Goal: Transaction & Acquisition: Obtain resource

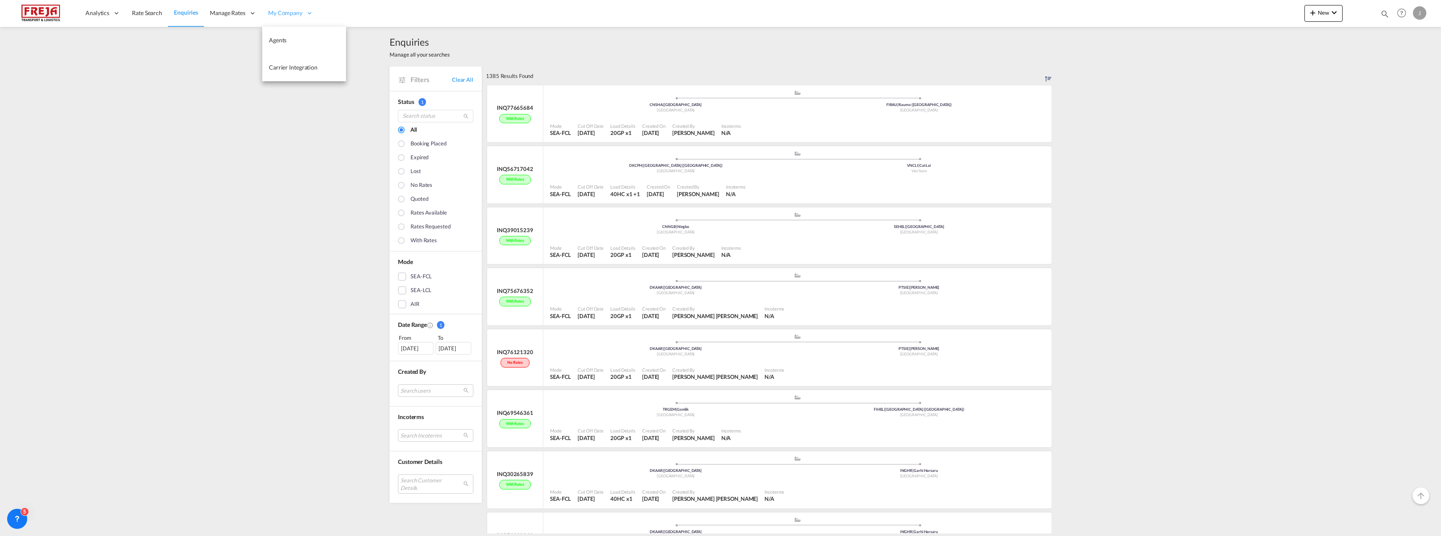
scroll to position [8380, 0]
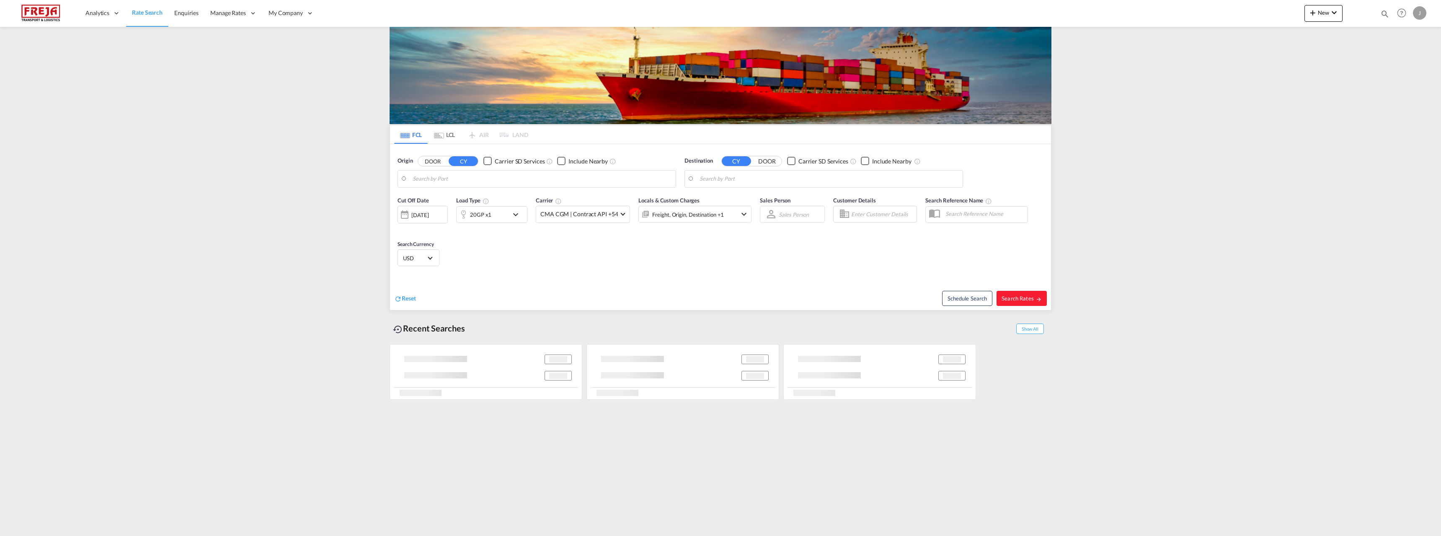
type input "[GEOGRAPHIC_DATA], [GEOGRAPHIC_DATA]"
type input "Raumo (Rauma), [GEOGRAPHIC_DATA]"
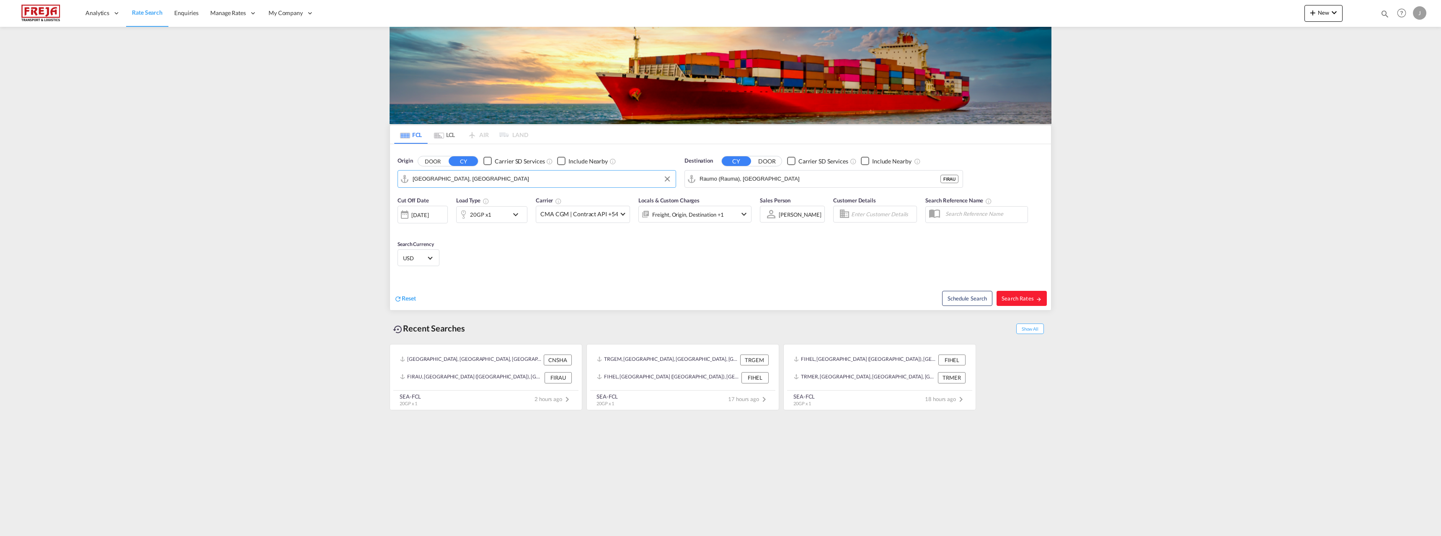
click at [496, 180] on input "[GEOGRAPHIC_DATA], [GEOGRAPHIC_DATA]" at bounding box center [542, 179] width 259 height 13
click at [457, 200] on div "Raumo ( [GEOGRAPHIC_DATA] ) [GEOGRAPHIC_DATA] FIRAU" at bounding box center [477, 201] width 159 height 25
type input "Raumo (Rauma), [GEOGRAPHIC_DATA]"
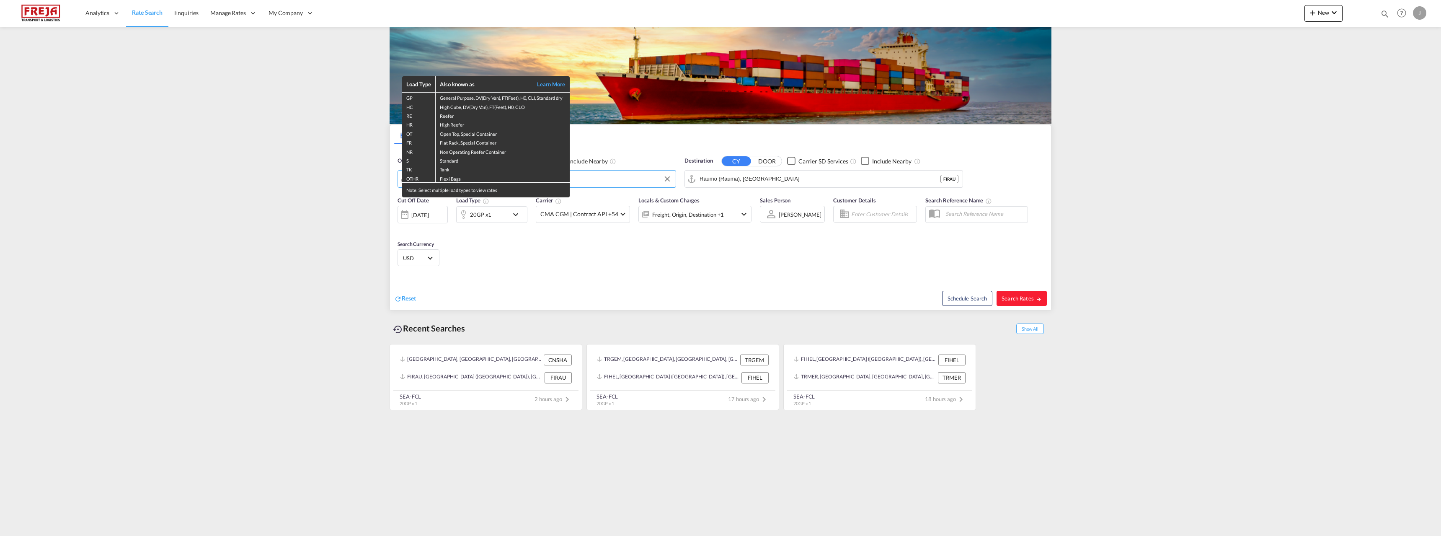
click at [716, 173] on div "Load Type Also known as Learn More GP General Purpose, DV(Dry Van), FT(Feet), H…" at bounding box center [720, 268] width 1441 height 536
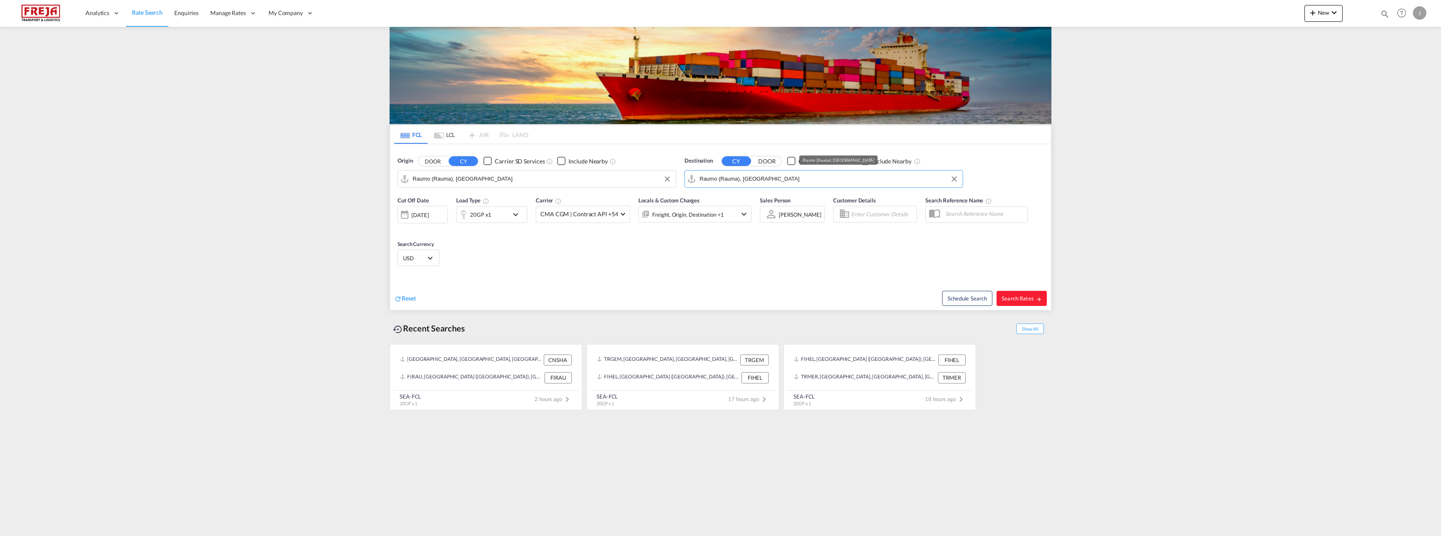
click at [728, 177] on input "Raumo (Rauma), [GEOGRAPHIC_DATA]" at bounding box center [829, 179] width 259 height 13
click at [740, 225] on div "Montreal , QC Canada CAMTR" at bounding box center [764, 235] width 159 height 30
type input "Montreal, QC, CAMTR"
click at [506, 217] on div "20GP x1" at bounding box center [483, 214] width 52 height 17
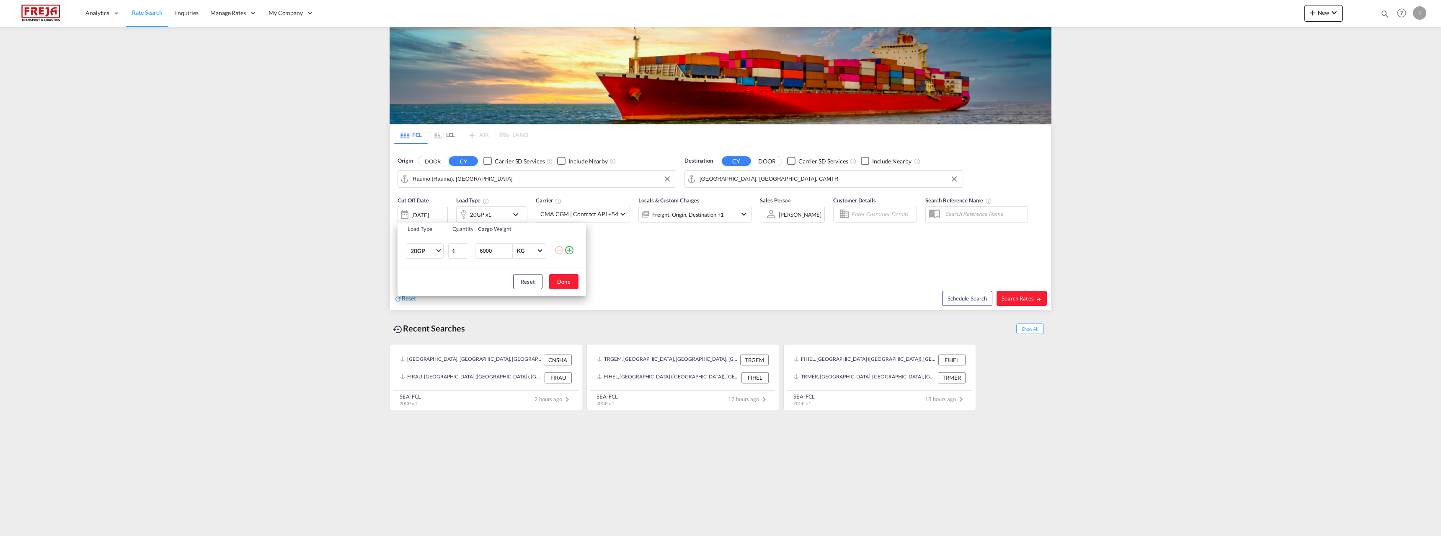
click at [445, 251] on td "20GP 20GP 40GP 40HC 45HC 20RE 40RE 40HR 20OT 40OT 20FR 40FR 40NR 20NR 45S 20TK …" at bounding box center [423, 251] width 50 height 32
click at [438, 251] on span "Choose: \a20GP" at bounding box center [438, 250] width 5 height 5
click at [427, 292] on md-option "40HC" at bounding box center [432, 291] width 57 height 20
click at [555, 282] on button "Done" at bounding box center [563, 281] width 29 height 15
click at [1014, 300] on span "Search Rates" at bounding box center [1022, 298] width 40 height 7
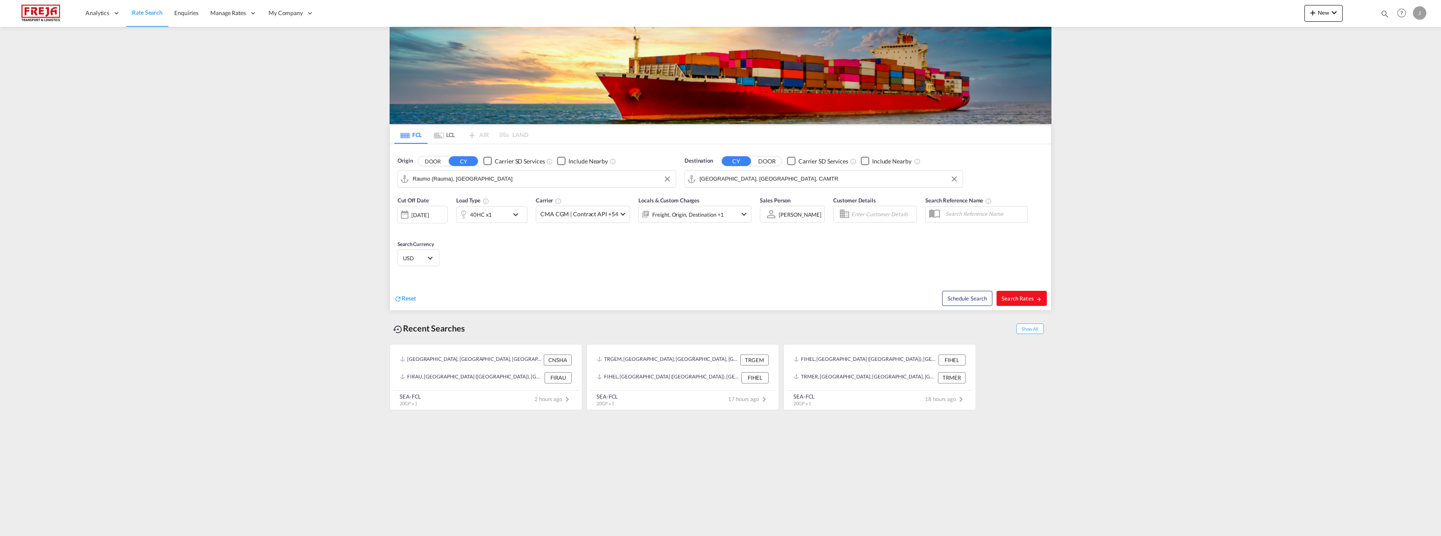
type input "FIRAU to CAMTR / 1 Oct 2025"
